Goal: Check status

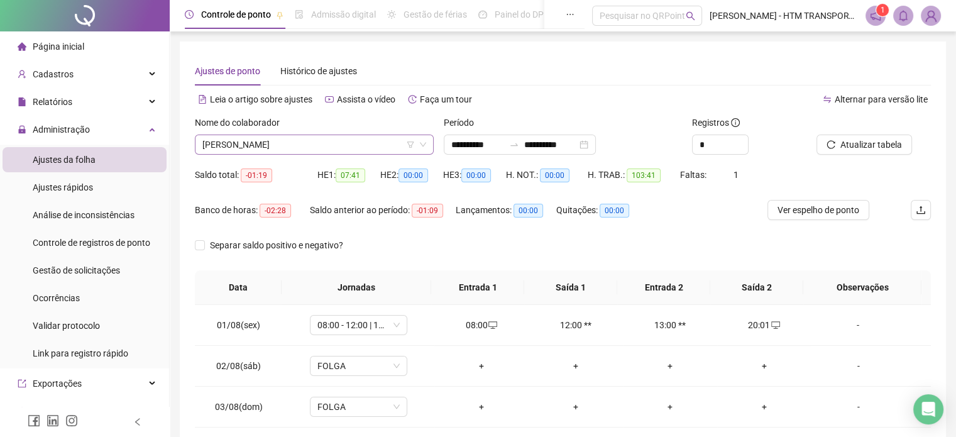
click at [371, 145] on span "[PERSON_NAME]" at bounding box center [314, 144] width 224 height 19
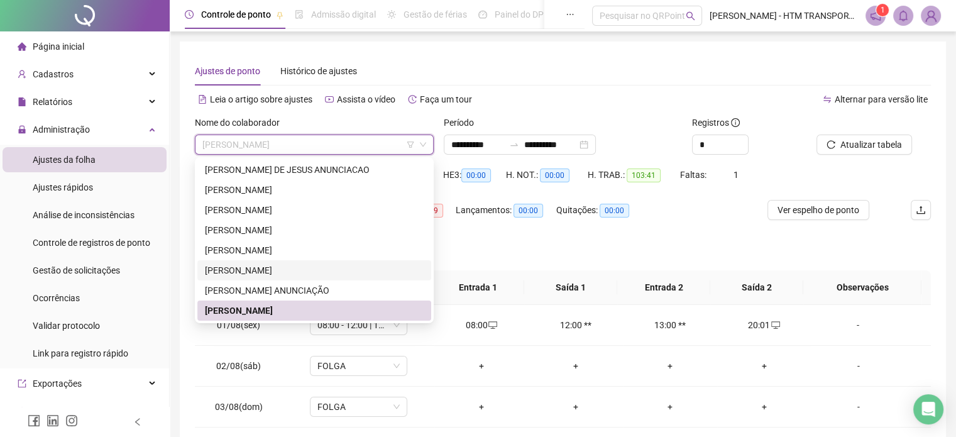
click at [235, 265] on div "[PERSON_NAME]" at bounding box center [314, 270] width 219 height 14
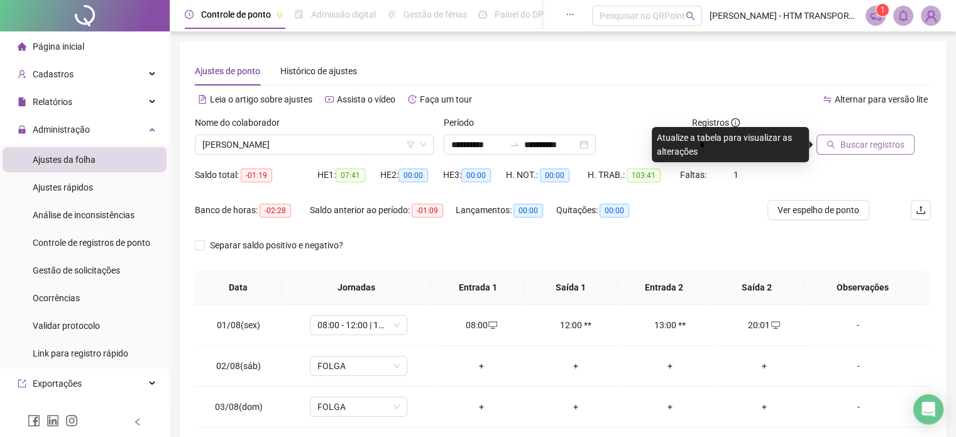
click at [856, 147] on span "Buscar registros" at bounding box center [873, 145] width 64 height 14
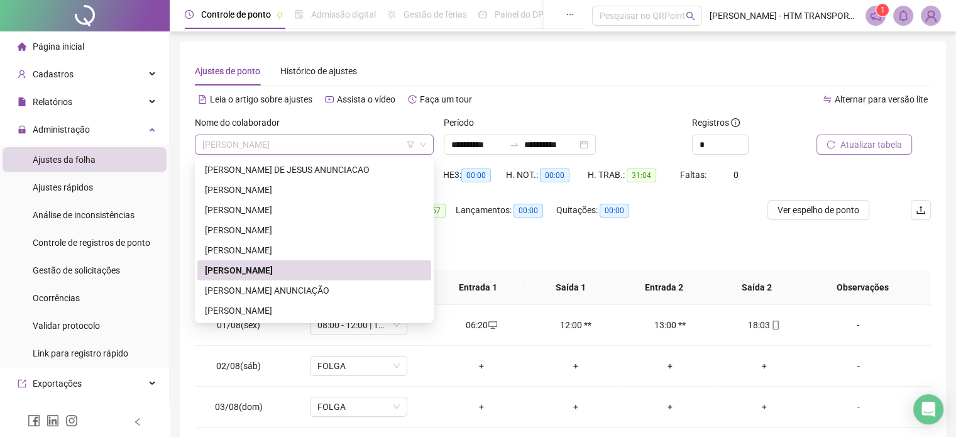
click at [345, 135] on span "[PERSON_NAME]" at bounding box center [314, 144] width 224 height 19
click at [222, 255] on div "[PERSON_NAME]" at bounding box center [314, 250] width 219 height 14
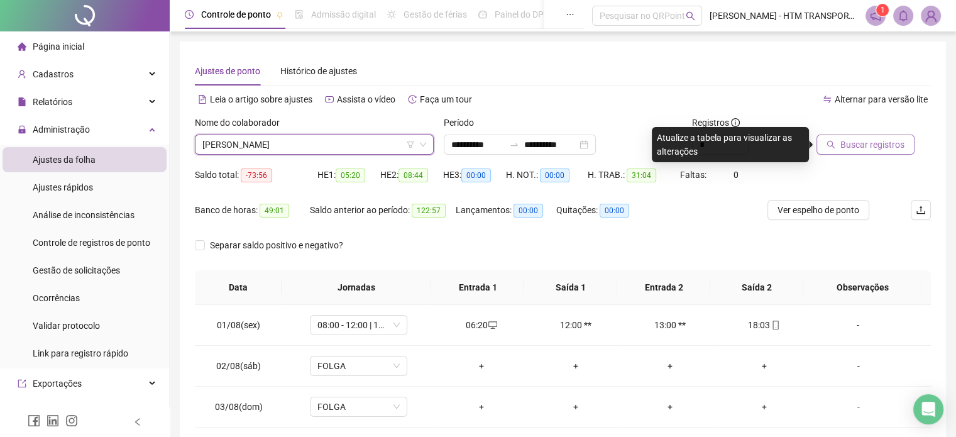
click at [868, 135] on button "Buscar registros" at bounding box center [866, 145] width 98 height 20
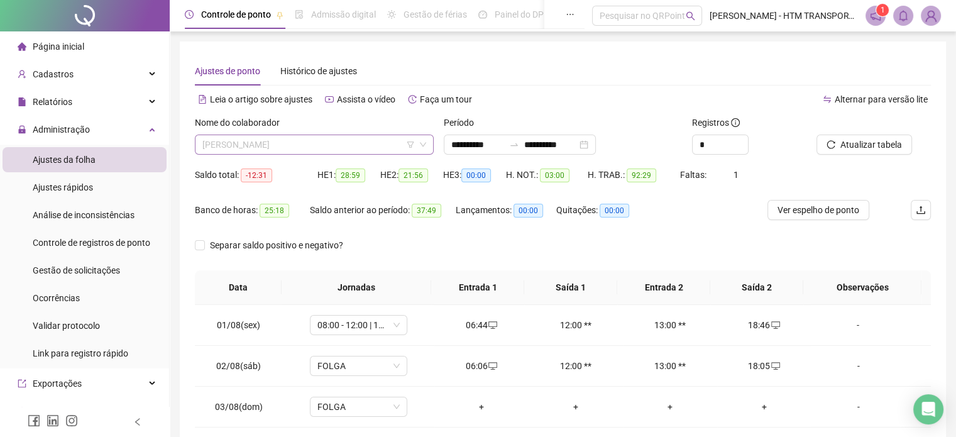
click at [360, 143] on span "[PERSON_NAME]" at bounding box center [314, 144] width 224 height 19
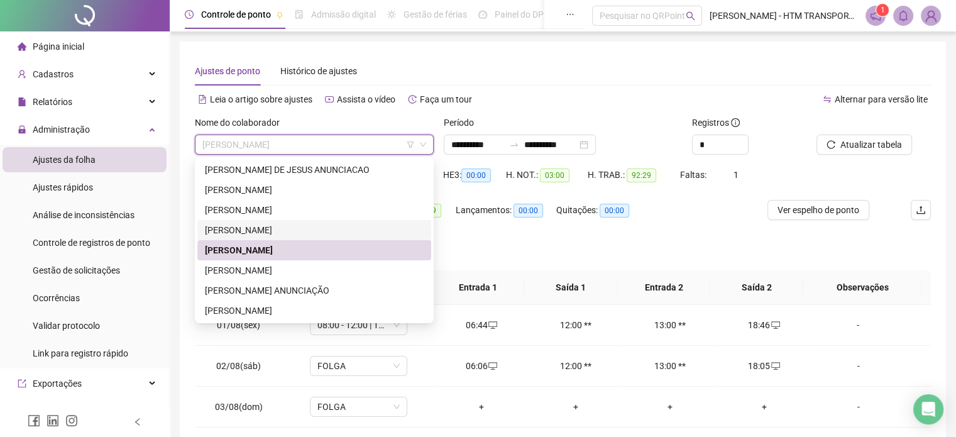
click at [269, 223] on div "[PERSON_NAME]" at bounding box center [314, 230] width 219 height 14
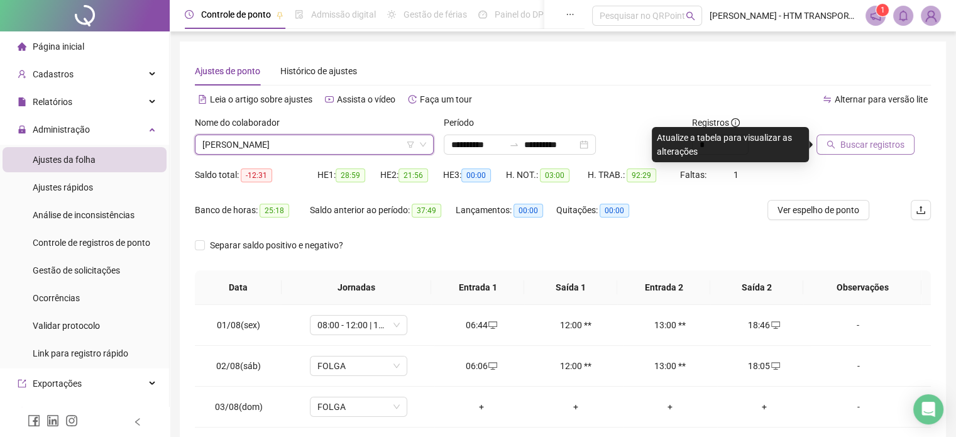
click at [841, 146] on span "Buscar registros" at bounding box center [873, 145] width 64 height 14
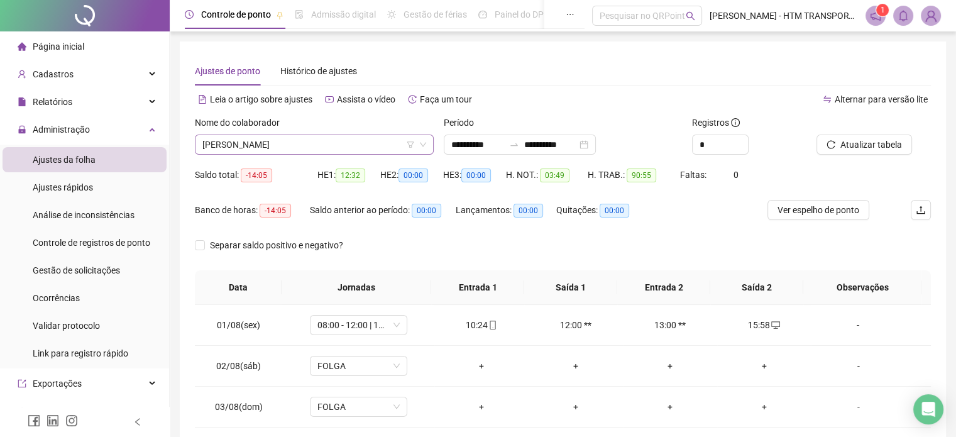
click at [360, 140] on span "[PERSON_NAME]" at bounding box center [314, 144] width 224 height 19
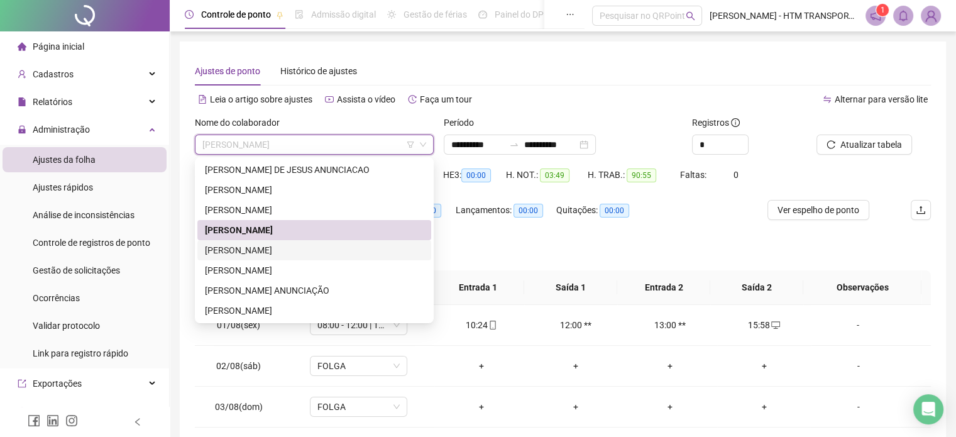
click at [241, 255] on div "[PERSON_NAME]" at bounding box center [314, 250] width 219 height 14
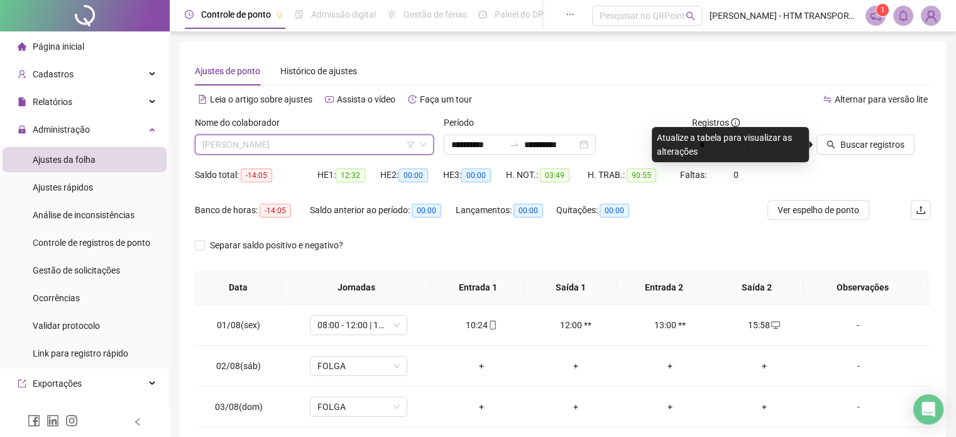
click at [362, 148] on span "[PERSON_NAME]" at bounding box center [314, 144] width 224 height 19
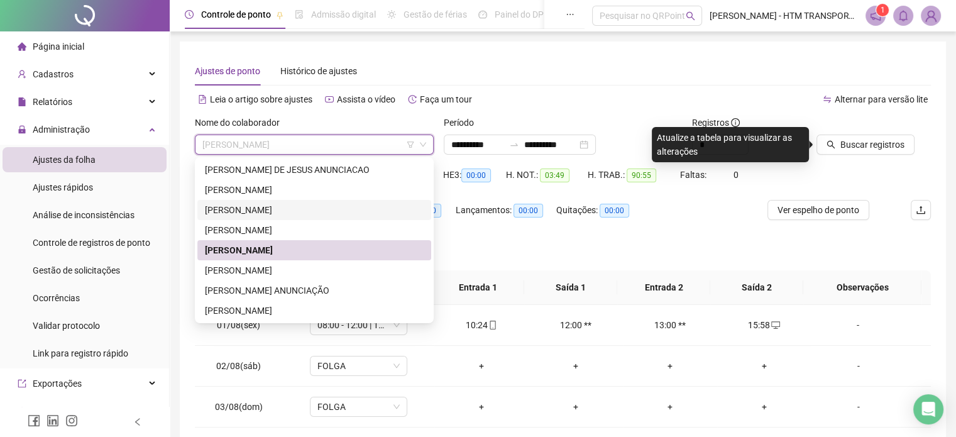
click at [261, 211] on div "[PERSON_NAME]" at bounding box center [314, 210] width 219 height 14
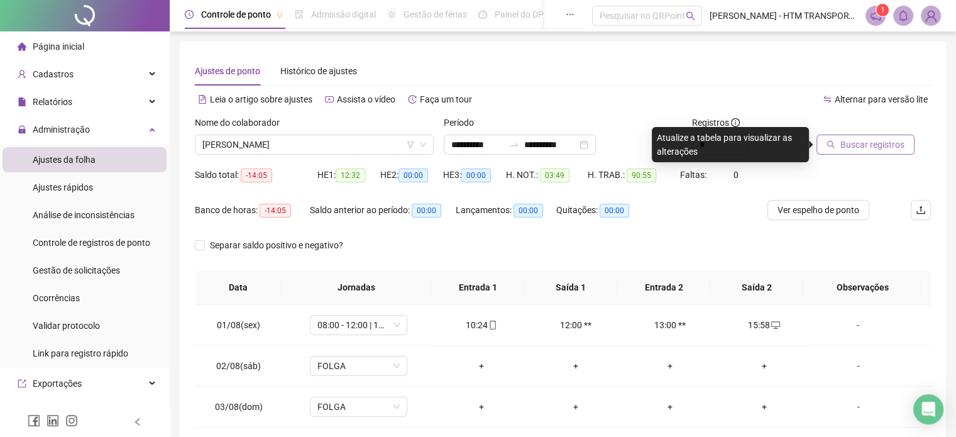
click at [860, 138] on button "Buscar registros" at bounding box center [866, 145] width 98 height 20
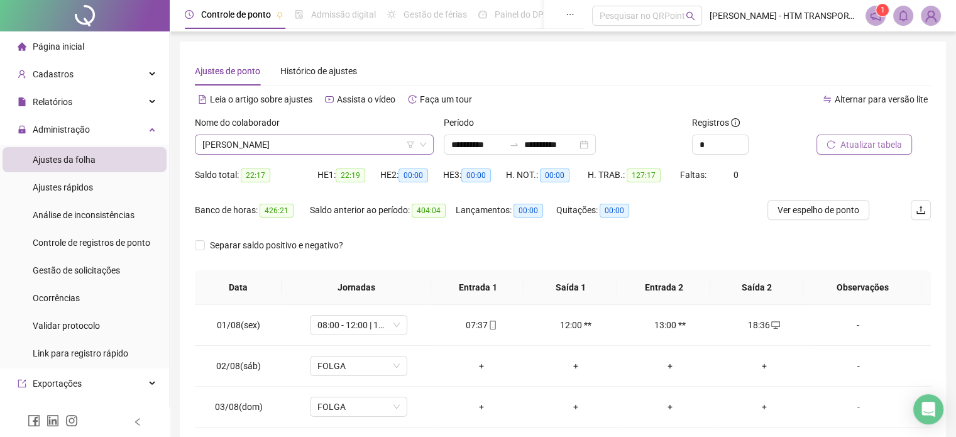
click at [314, 145] on span "[PERSON_NAME]" at bounding box center [314, 144] width 224 height 19
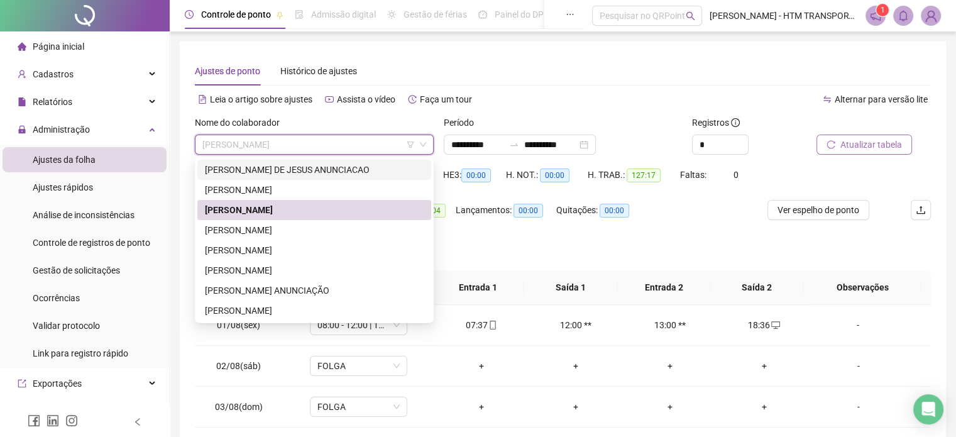
click at [242, 162] on div "[PERSON_NAME] DE JESUS ANUNCIACAO" at bounding box center [314, 170] width 234 height 20
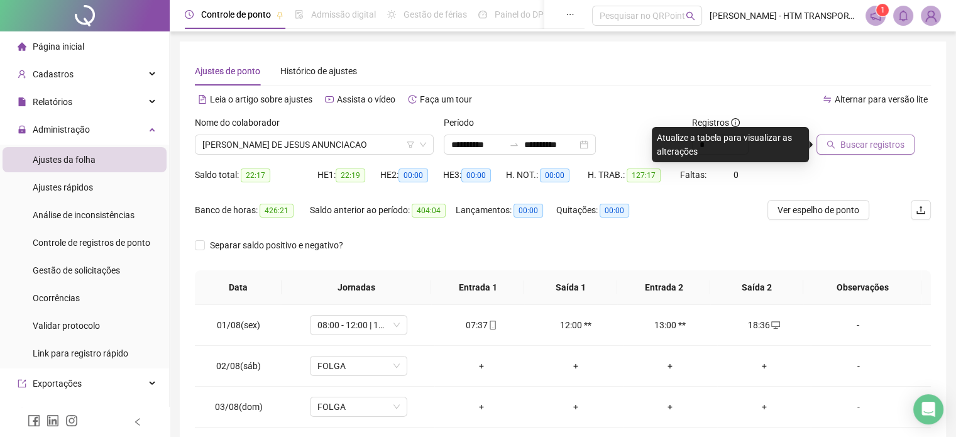
click at [845, 148] on span "Buscar registros" at bounding box center [873, 145] width 64 height 14
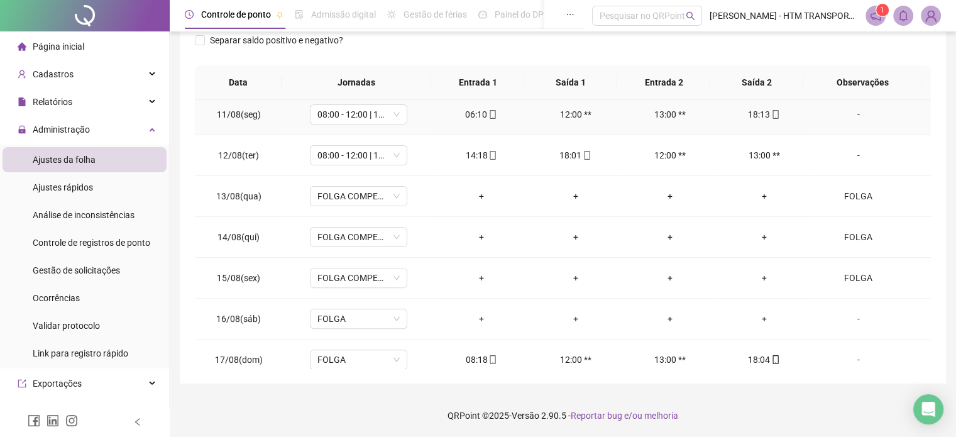
scroll to position [465, 0]
